Goal: Task Accomplishment & Management: Manage account settings

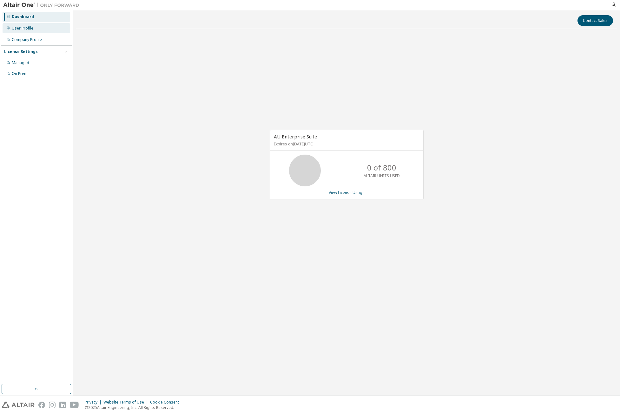
click at [25, 30] on div "User Profile" at bounding box center [23, 28] width 22 height 5
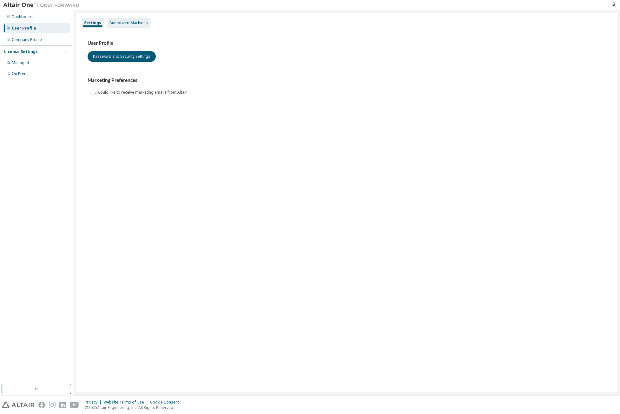
click at [137, 23] on div "Authorized Machines" at bounding box center [129, 22] width 38 height 5
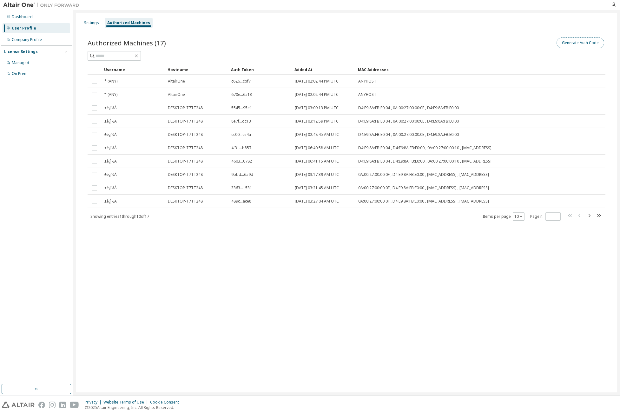
click at [598, 43] on button "Generate Auth Code" at bounding box center [581, 42] width 48 height 11
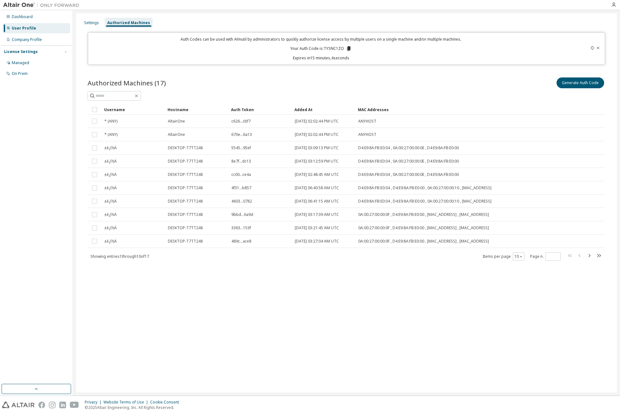
click at [423, 371] on div "Settings Authorized Machines Auth Codes can be used with Almutil by administrat…" at bounding box center [346, 202] width 541 height 379
click at [350, 49] on icon at bounding box center [348, 48] width 3 height 4
click at [364, 326] on div "Settings Authorized Machines Auth Codes can be used with Almutil by administrat…" at bounding box center [346, 202] width 541 height 379
click at [350, 49] on icon at bounding box center [348, 48] width 3 height 4
click at [349, 87] on div "Generate Auth Code" at bounding box center [476, 82] width 259 height 13
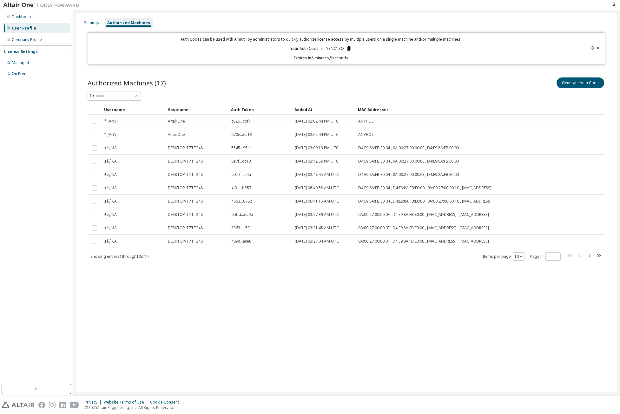
click at [350, 49] on icon at bounding box center [348, 48] width 3 height 4
click at [333, 68] on div "Settings Authorized Machines Auth Codes can be used with Almutil by administrat…" at bounding box center [346, 202] width 541 height 379
drag, startPoint x: 307, startPoint y: 59, endPoint x: 354, endPoint y: 59, distance: 47.3
click at [354, 59] on p "Expires in 6 minutes, 2 seconds" at bounding box center [321, 57] width 458 height 5
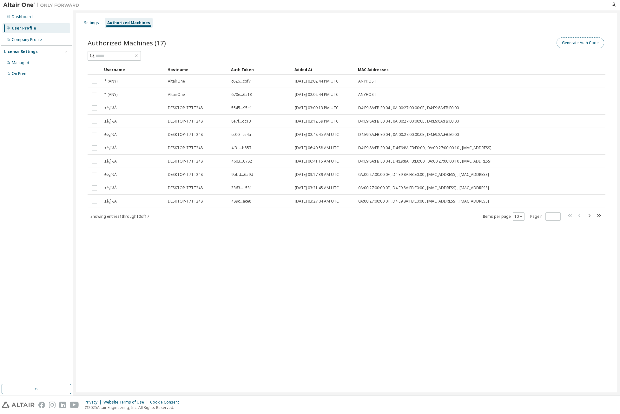
click at [575, 45] on button "Generate Auth Code" at bounding box center [581, 42] width 48 height 11
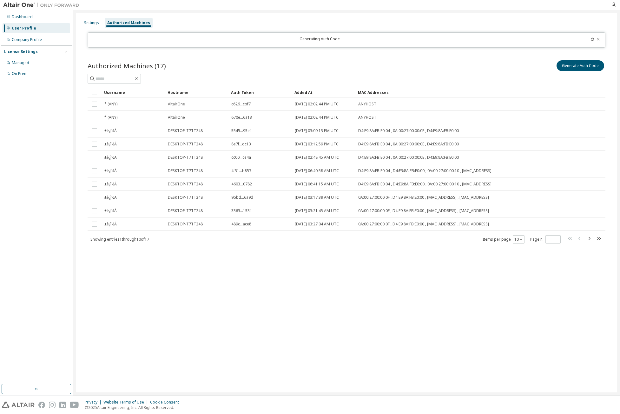
click at [262, 293] on div "Settings Authorized Machines Generating Auth Code... Authorized Machines (17) G…" at bounding box center [346, 202] width 541 height 379
click at [515, 45] on div "Generating Auth Code..." at bounding box center [346, 39] width 517 height 15
click at [591, 40] on icon at bounding box center [593, 39] width 4 height 4
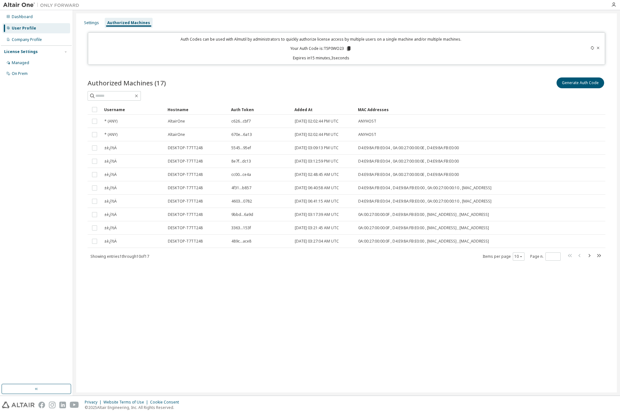
click at [348, 48] on icon at bounding box center [349, 49] width 6 height 6
click at [4, 411] on div "Privacy Website Terms of Use Cookie Consent © 2025 Altair Engineering, Inc. All…" at bounding box center [310, 405] width 620 height 18
click at [303, 339] on div "Settings Authorized Machines Auth Codes can be used with Almutil by administrat…" at bounding box center [346, 202] width 541 height 379
click at [349, 48] on icon at bounding box center [348, 48] width 3 height 4
click at [350, 51] on icon at bounding box center [349, 49] width 6 height 6
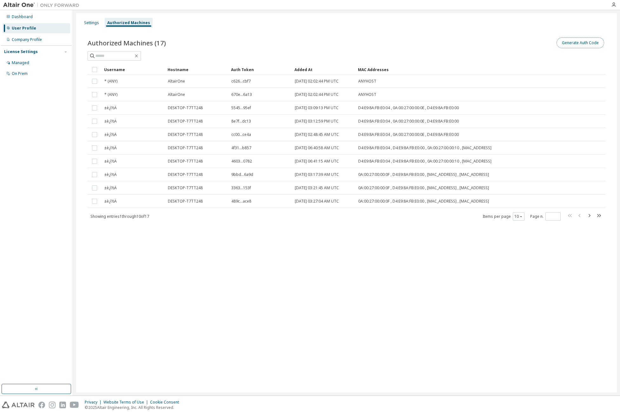
click at [566, 42] on button "Generate Auth Code" at bounding box center [581, 42] width 48 height 11
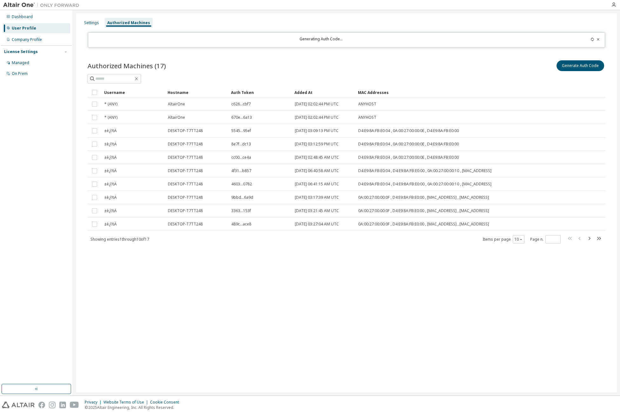
click at [442, 307] on div "Settings Authorized Machines Generating Auth Code... Authorized Machines (17) G…" at bounding box center [346, 202] width 541 height 379
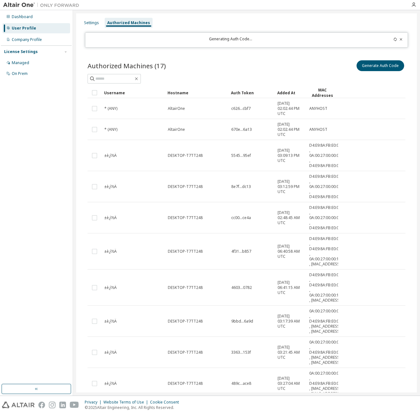
click at [394, 40] on icon at bounding box center [396, 39] width 4 height 4
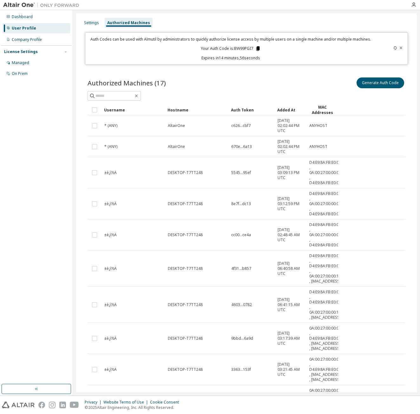
click at [256, 50] on icon at bounding box center [257, 48] width 3 height 4
click at [36, 130] on div "Dashboard User Profile Company Profile License Settings Managed On Prem" at bounding box center [36, 197] width 71 height 372
click at [256, 49] on icon at bounding box center [257, 48] width 3 height 4
drag, startPoint x: 37, startPoint y: 313, endPoint x: 22, endPoint y: 306, distance: 16.2
click at [37, 313] on div "Dashboard User Profile Company Profile License Settings Managed On Prem" at bounding box center [36, 197] width 71 height 372
